Goal: Task Accomplishment & Management: Manage account settings

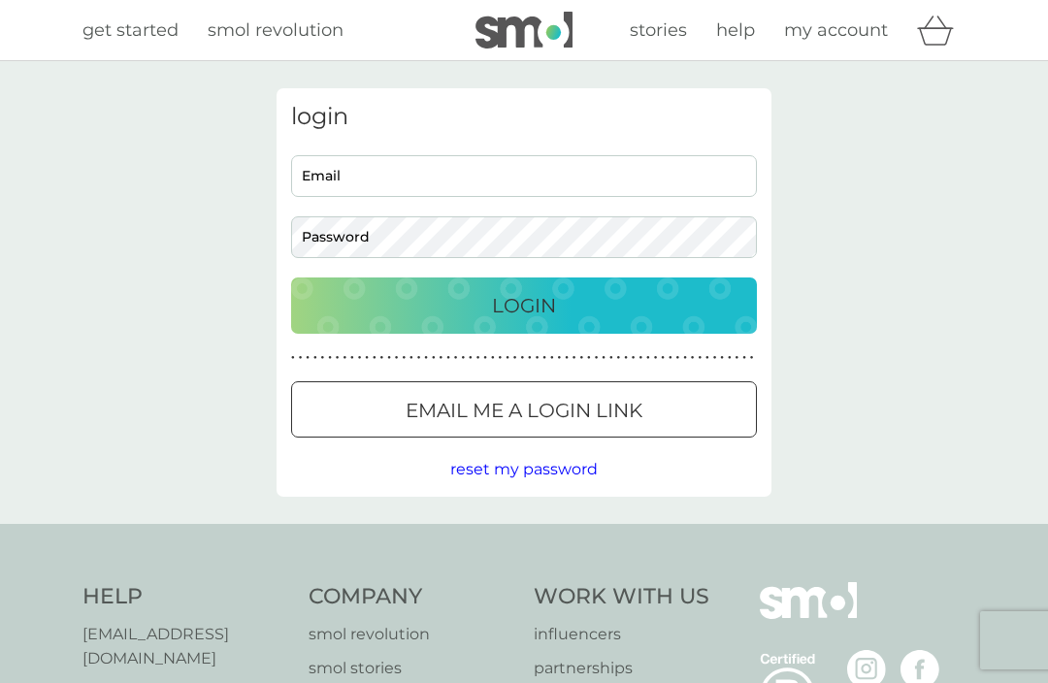
click at [416, 168] on input "Email" at bounding box center [524, 176] width 466 height 42
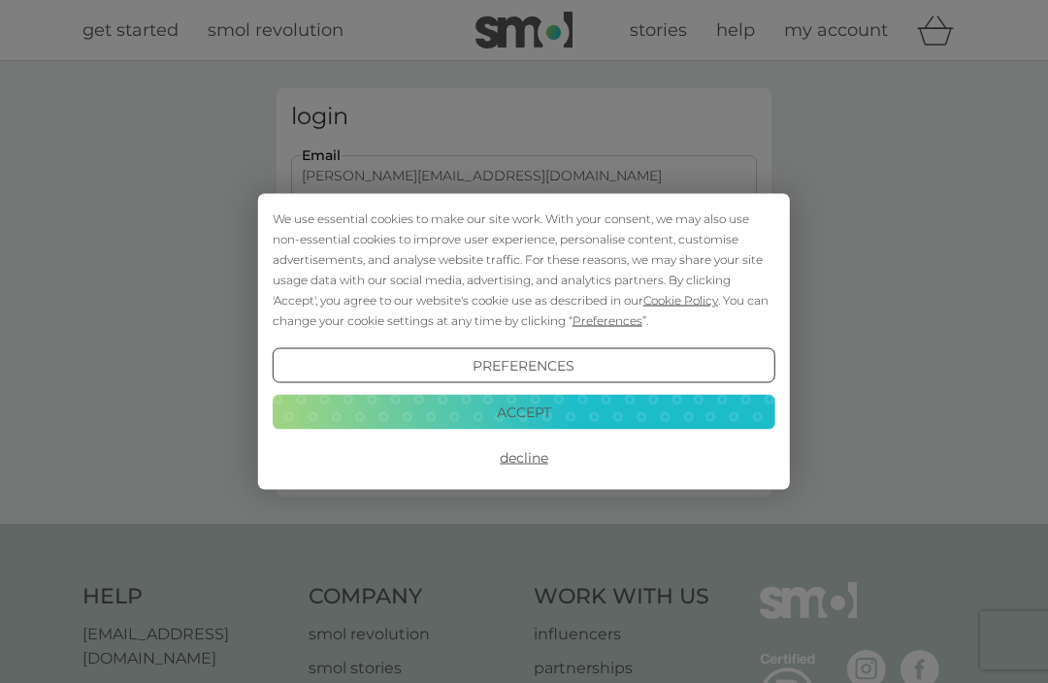
type input "[PERSON_NAME][EMAIL_ADDRESS][DOMAIN_NAME]"
click at [612, 411] on button "Accept" at bounding box center [524, 411] width 502 height 35
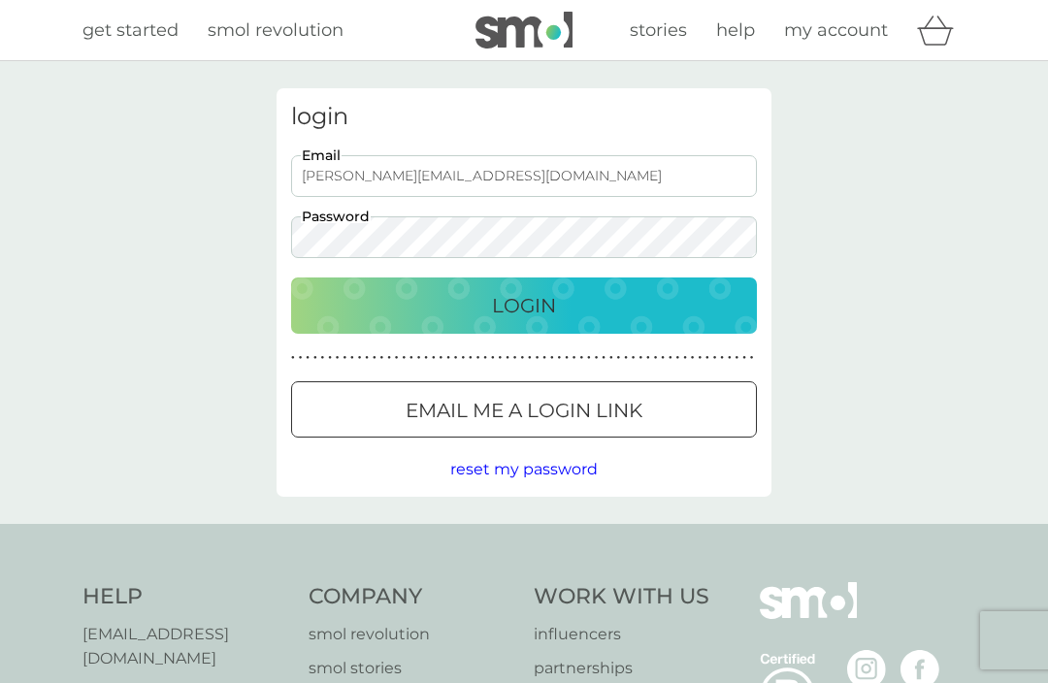
click at [626, 293] on div "Login" at bounding box center [523, 305] width 427 height 31
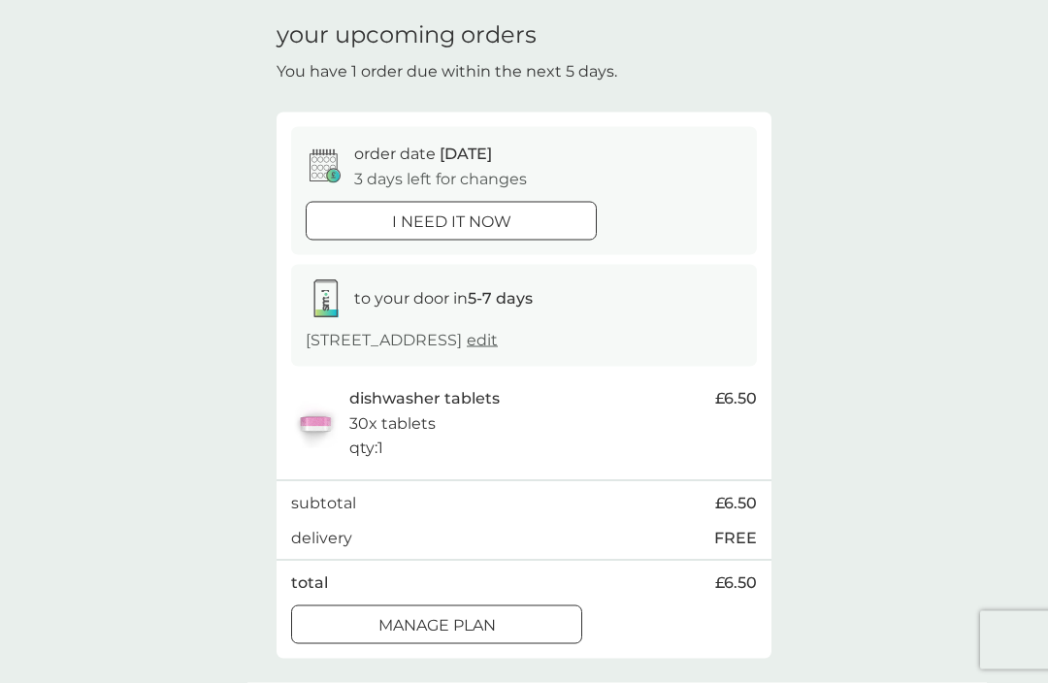
scroll to position [243, 0]
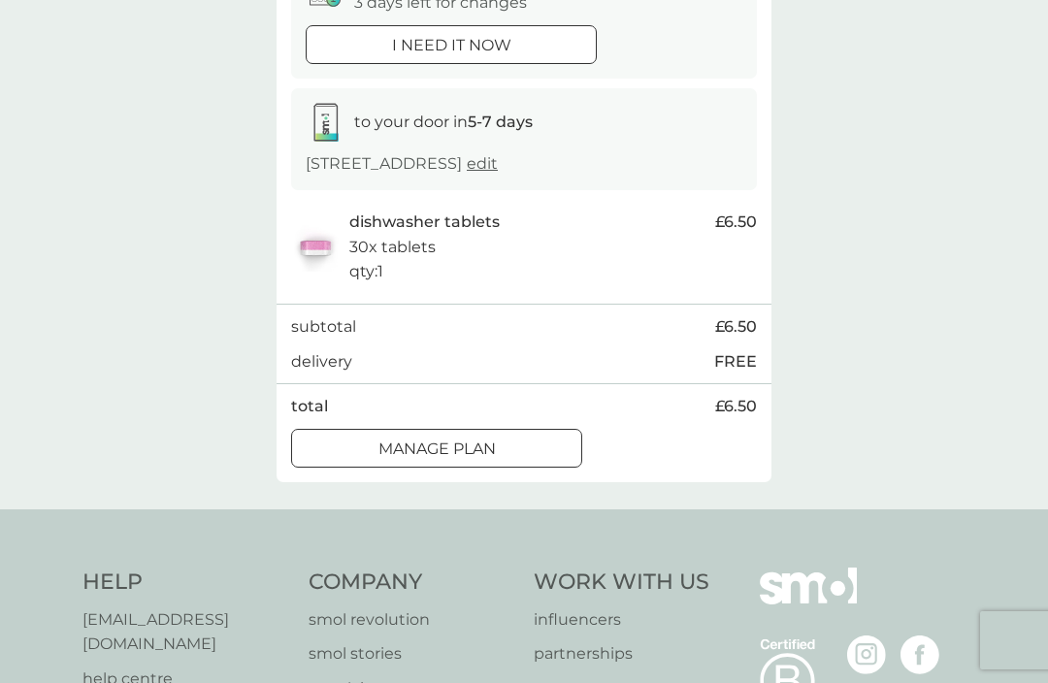
click at [519, 462] on div "Manage plan" at bounding box center [436, 448] width 289 height 25
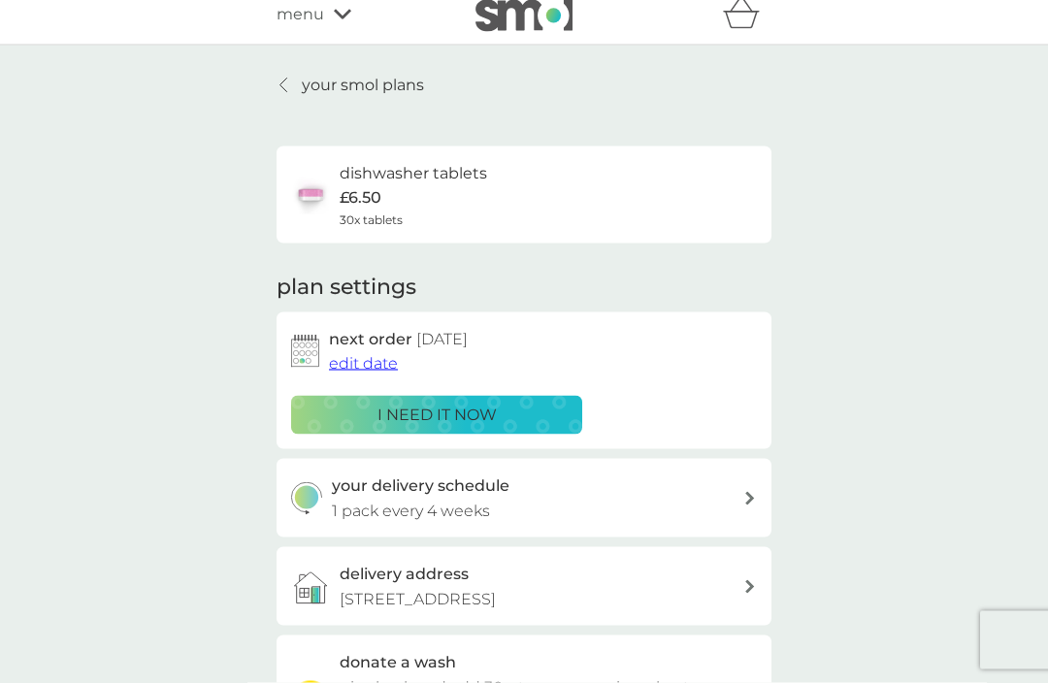
scroll to position [16, 0]
click at [378, 368] on span "edit date" at bounding box center [363, 362] width 69 height 18
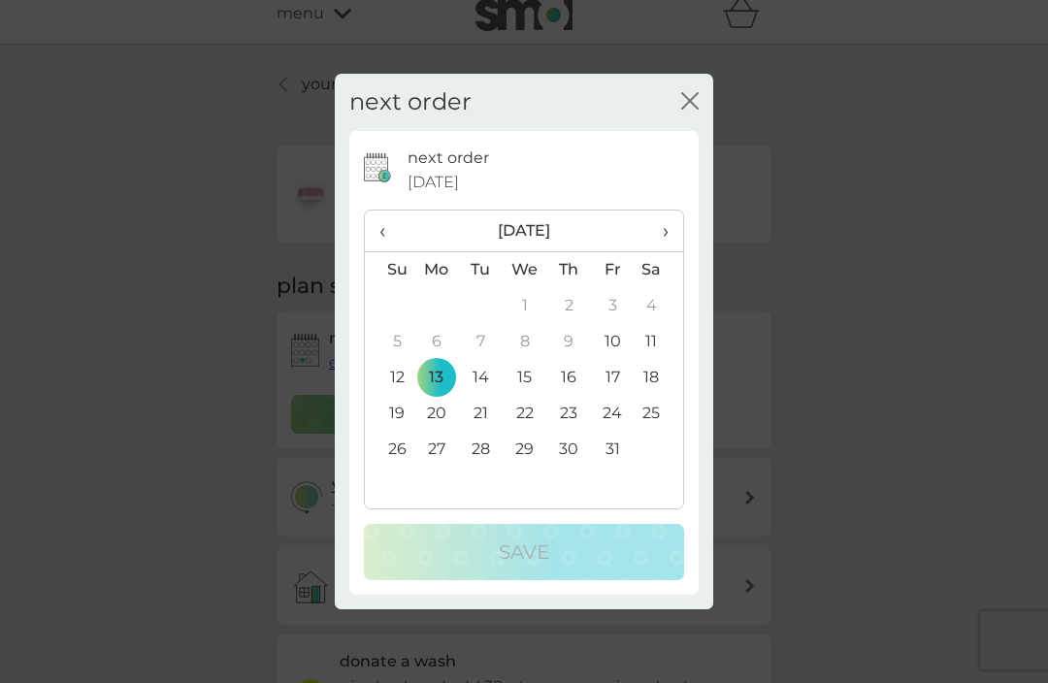
click at [436, 468] on td "27" at bounding box center [436, 450] width 45 height 36
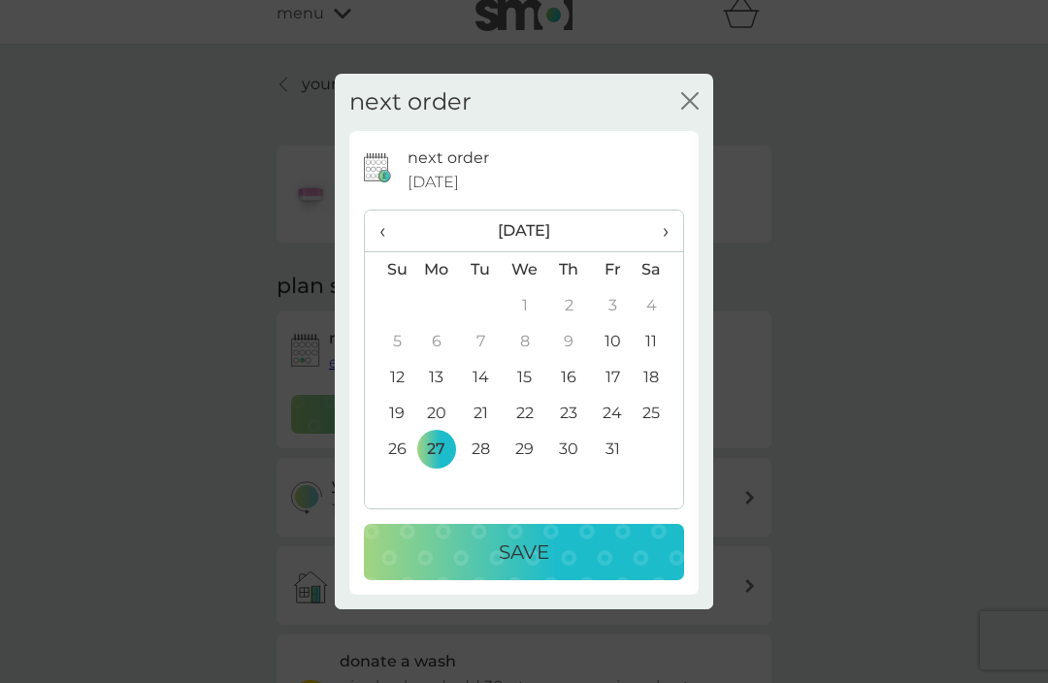
click at [588, 567] on div "Save" at bounding box center [523, 551] width 281 height 31
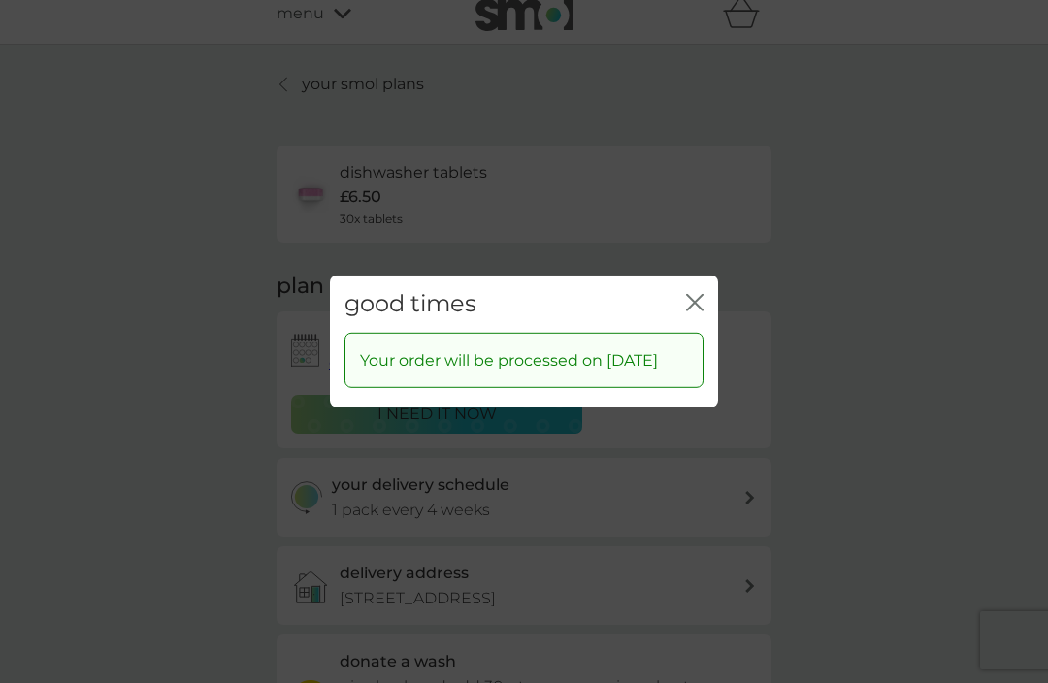
click at [700, 311] on div "close" at bounding box center [694, 304] width 17 height 28
click at [692, 311] on icon "close" at bounding box center [694, 302] width 17 height 17
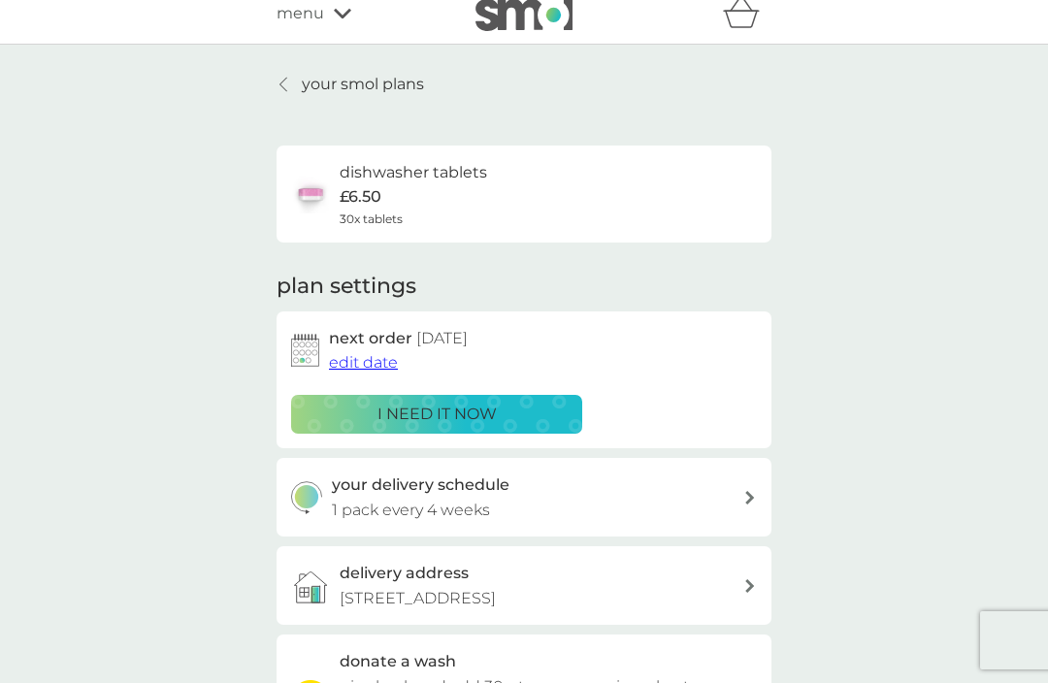
scroll to position [0, 0]
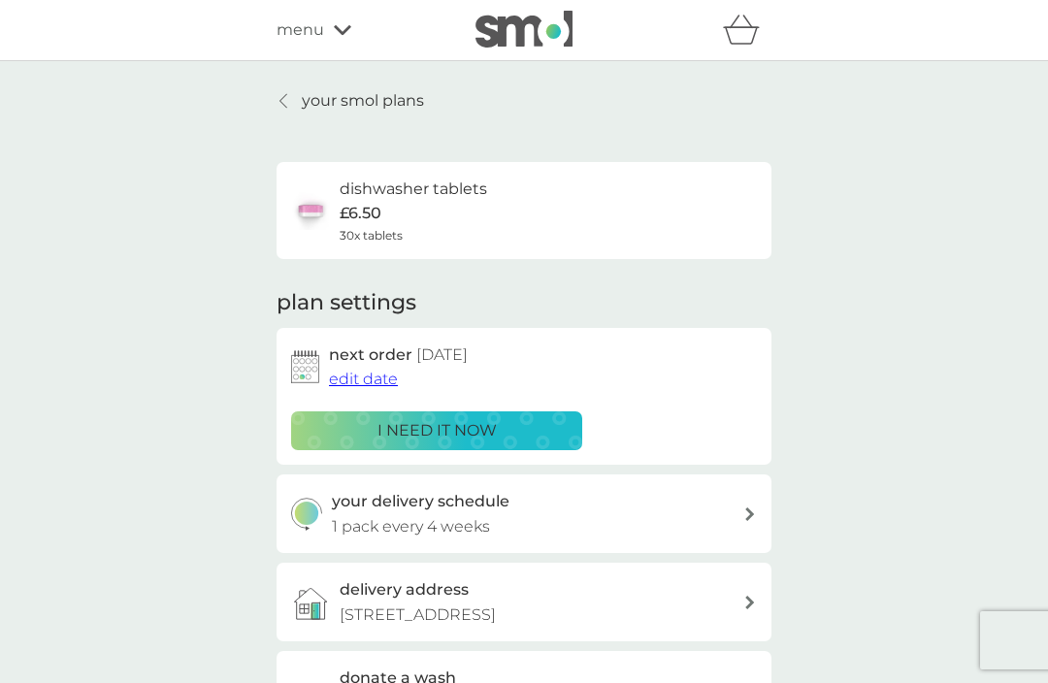
click at [378, 92] on p "your smol plans" at bounding box center [363, 100] width 122 height 25
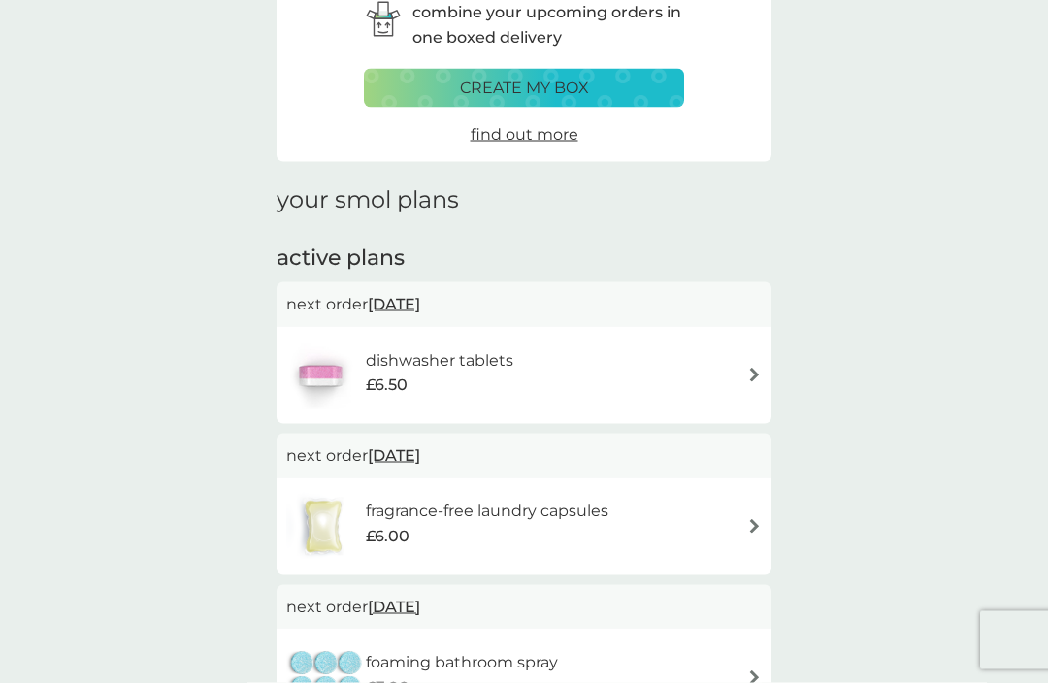
scroll to position [130, 0]
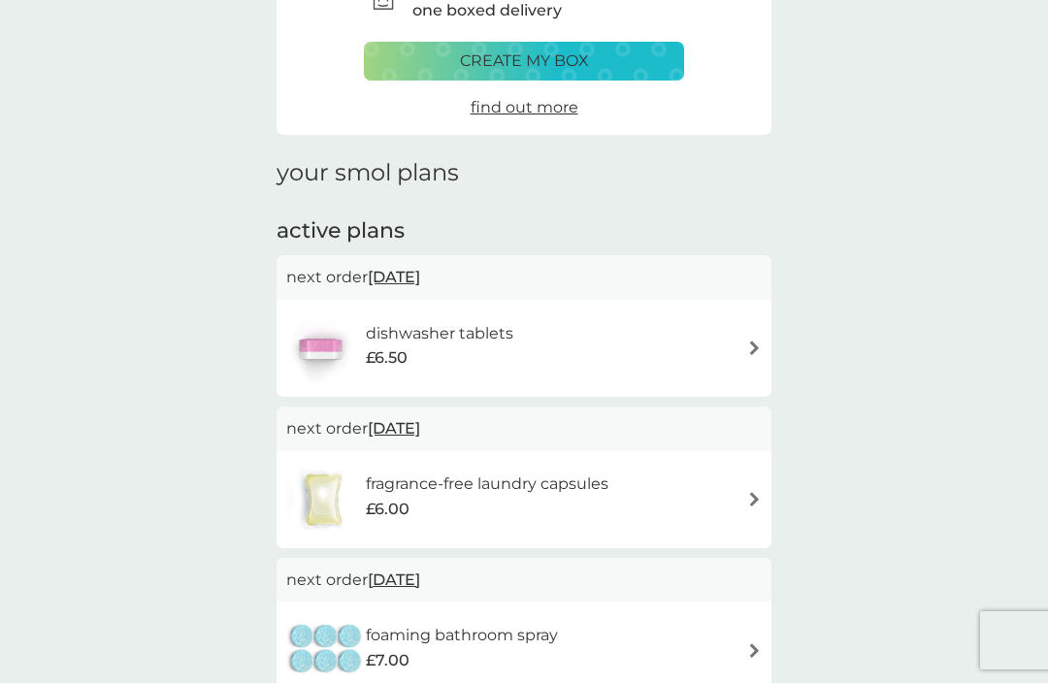
click at [759, 492] on img at bounding box center [754, 499] width 15 height 15
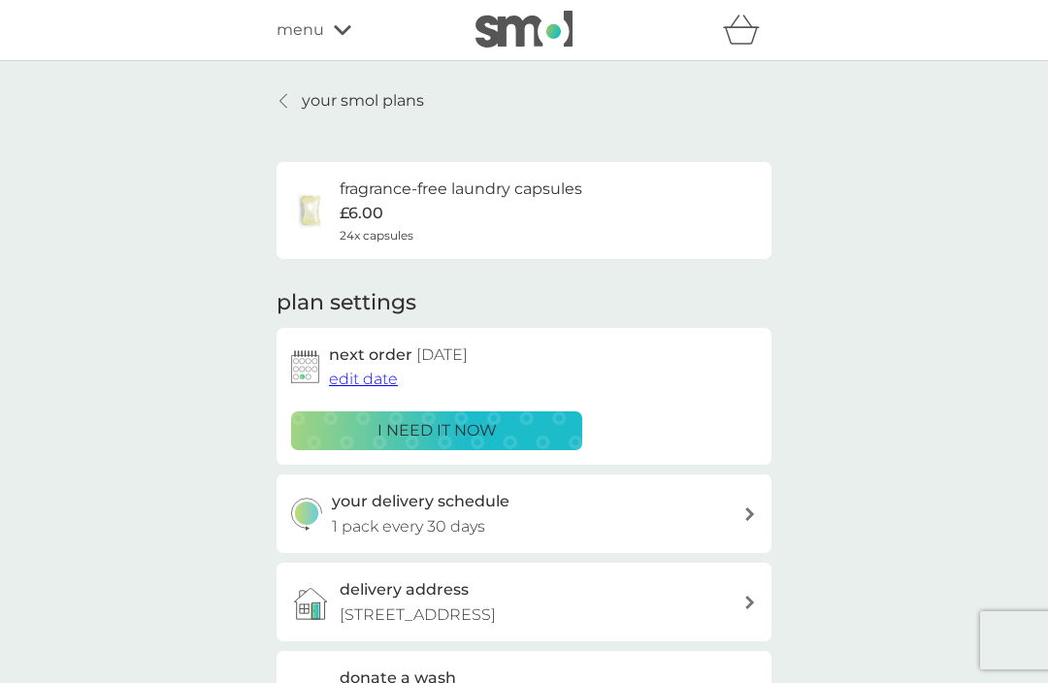
click at [370, 374] on span "edit date" at bounding box center [363, 379] width 69 height 18
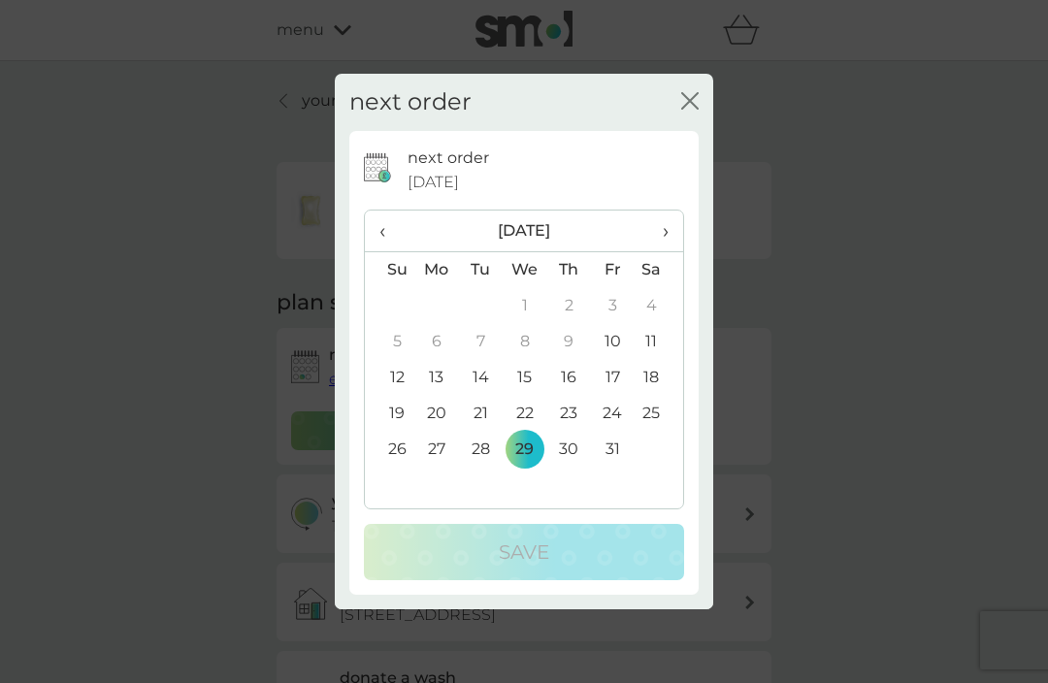
click at [665, 246] on span "›" at bounding box center [658, 230] width 19 height 41
click at [442, 360] on td "3" at bounding box center [436, 342] width 45 height 36
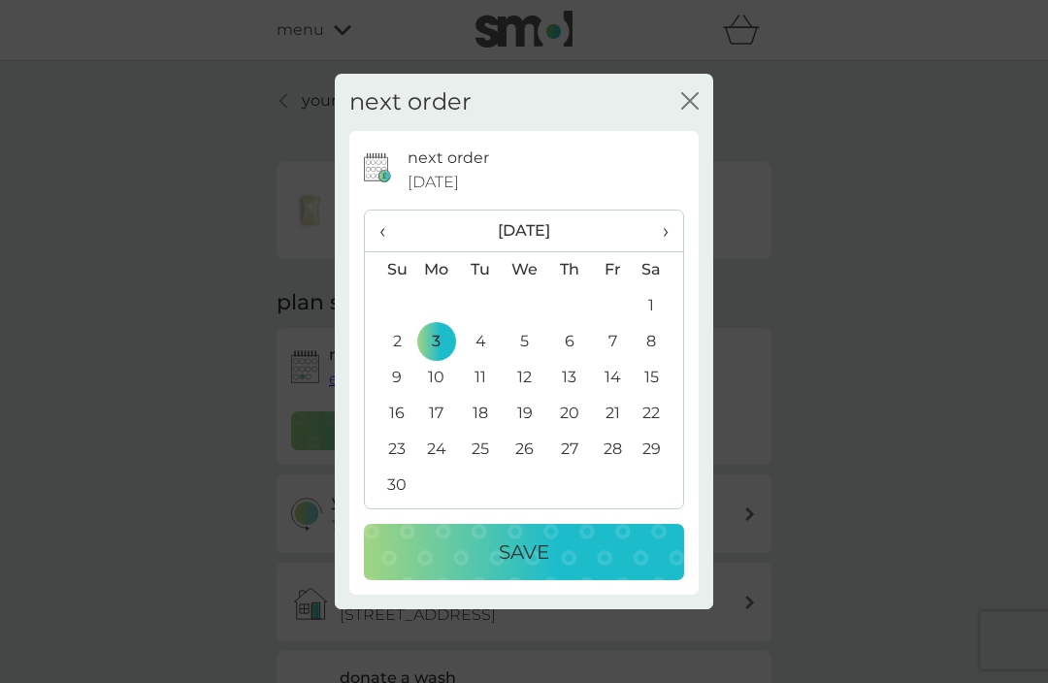
click at [614, 567] on div "Save" at bounding box center [523, 551] width 281 height 31
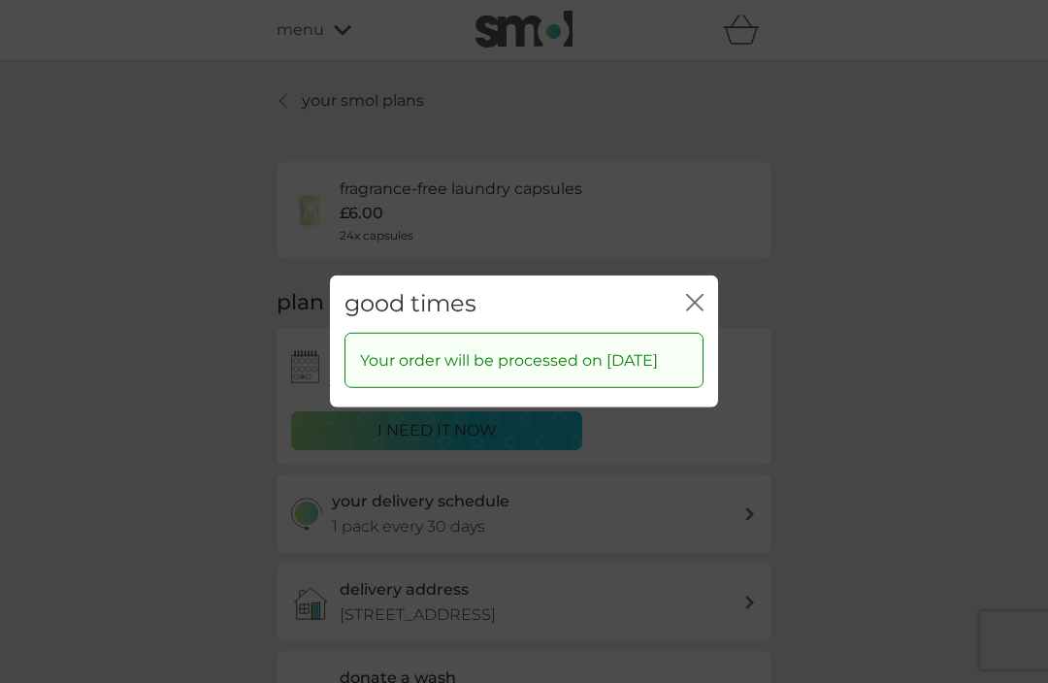
click at [699, 311] on icon "close" at bounding box center [694, 302] width 17 height 17
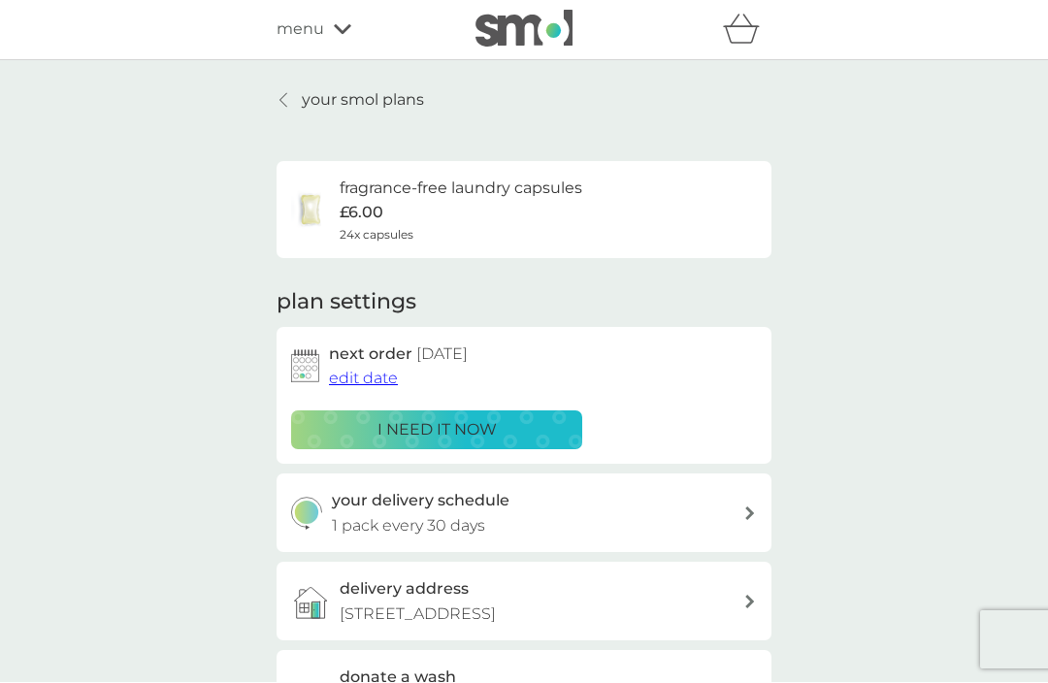
click at [283, 106] on icon at bounding box center [283, 101] width 8 height 16
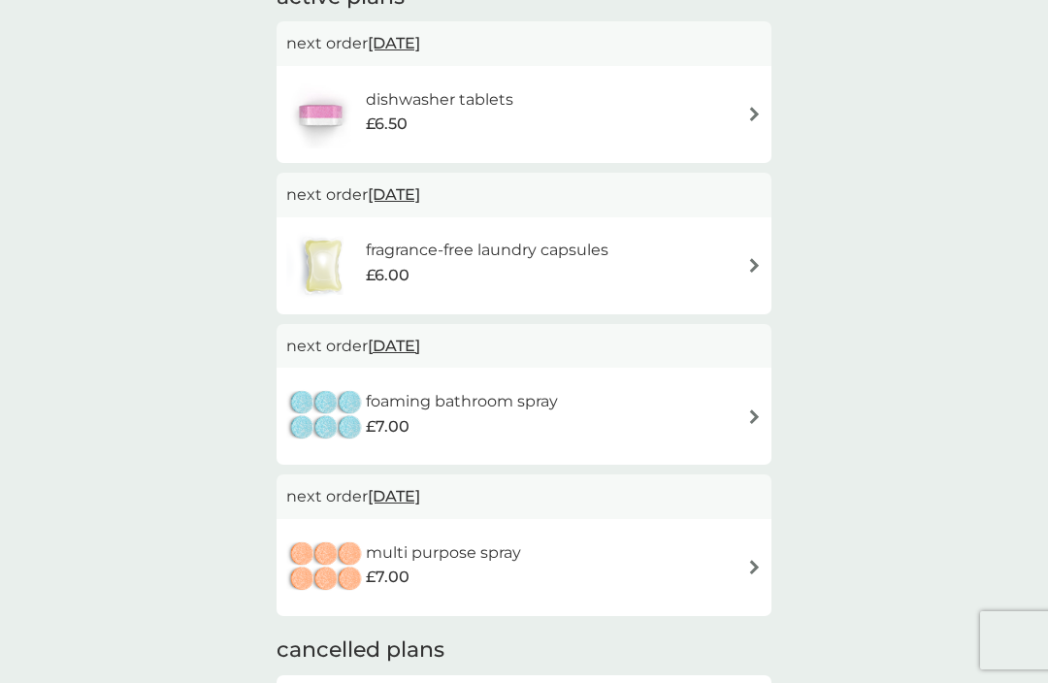
scroll to position [332, 0]
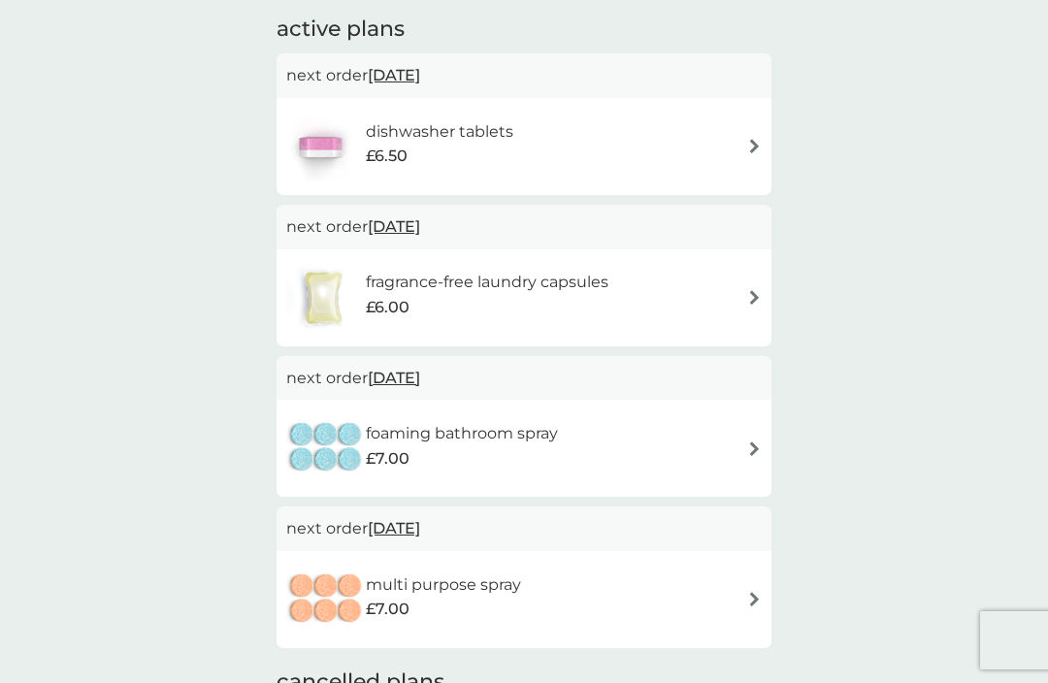
click at [888, 403] on div "combine your upcoming orders in one boxed delivery create my box find out more …" at bounding box center [524, 307] width 1048 height 1156
click at [760, 449] on img at bounding box center [754, 448] width 15 height 15
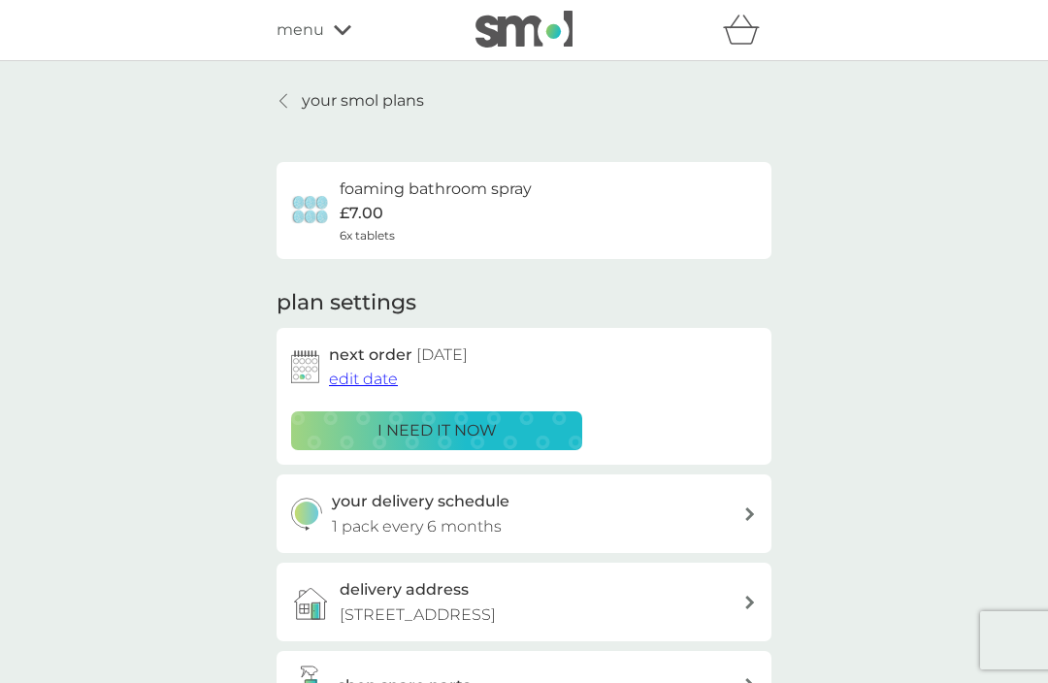
click at [277, 101] on link "your smol plans" at bounding box center [349, 100] width 147 height 25
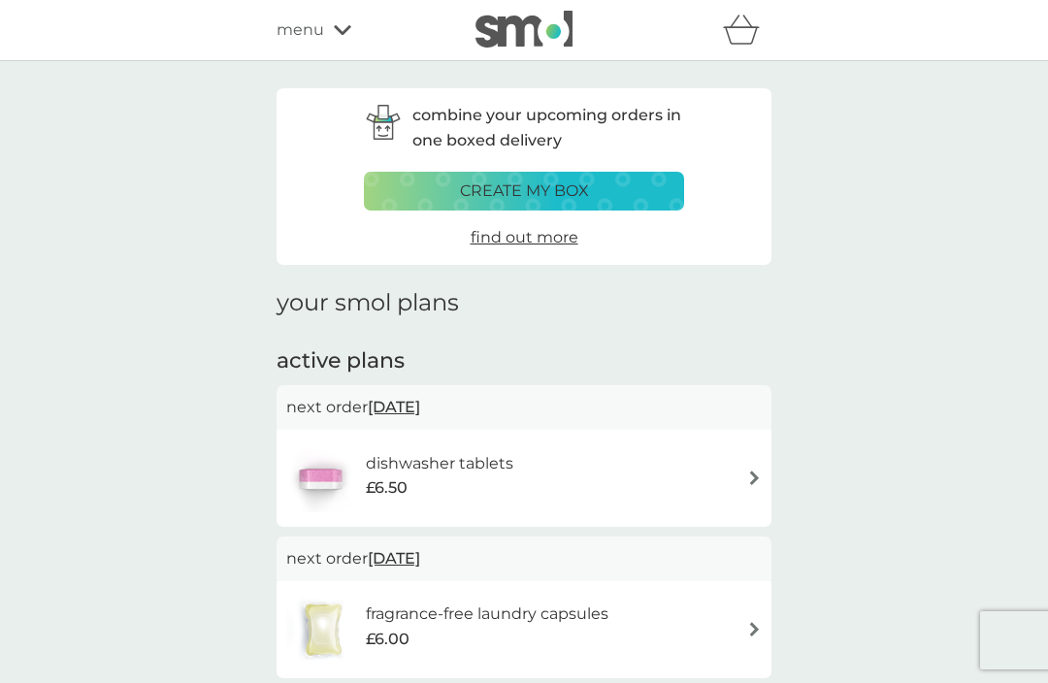
click at [341, 38] on div "menu" at bounding box center [358, 29] width 165 height 25
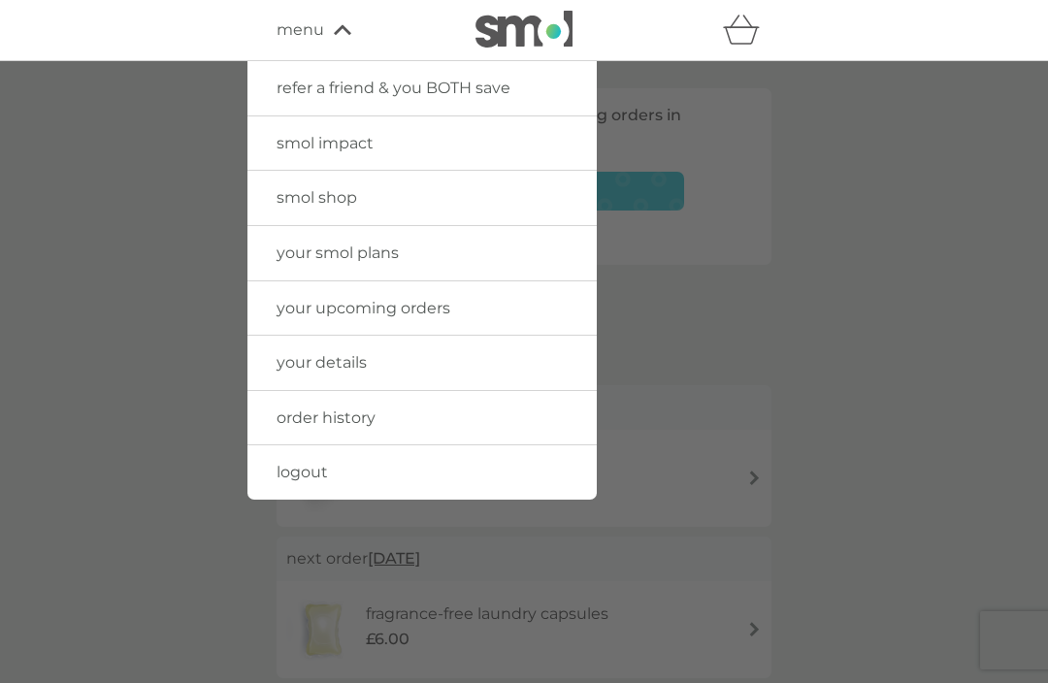
click at [359, 476] on link "logout" at bounding box center [421, 472] width 349 height 54
